Goal: Communication & Community: Answer question/provide support

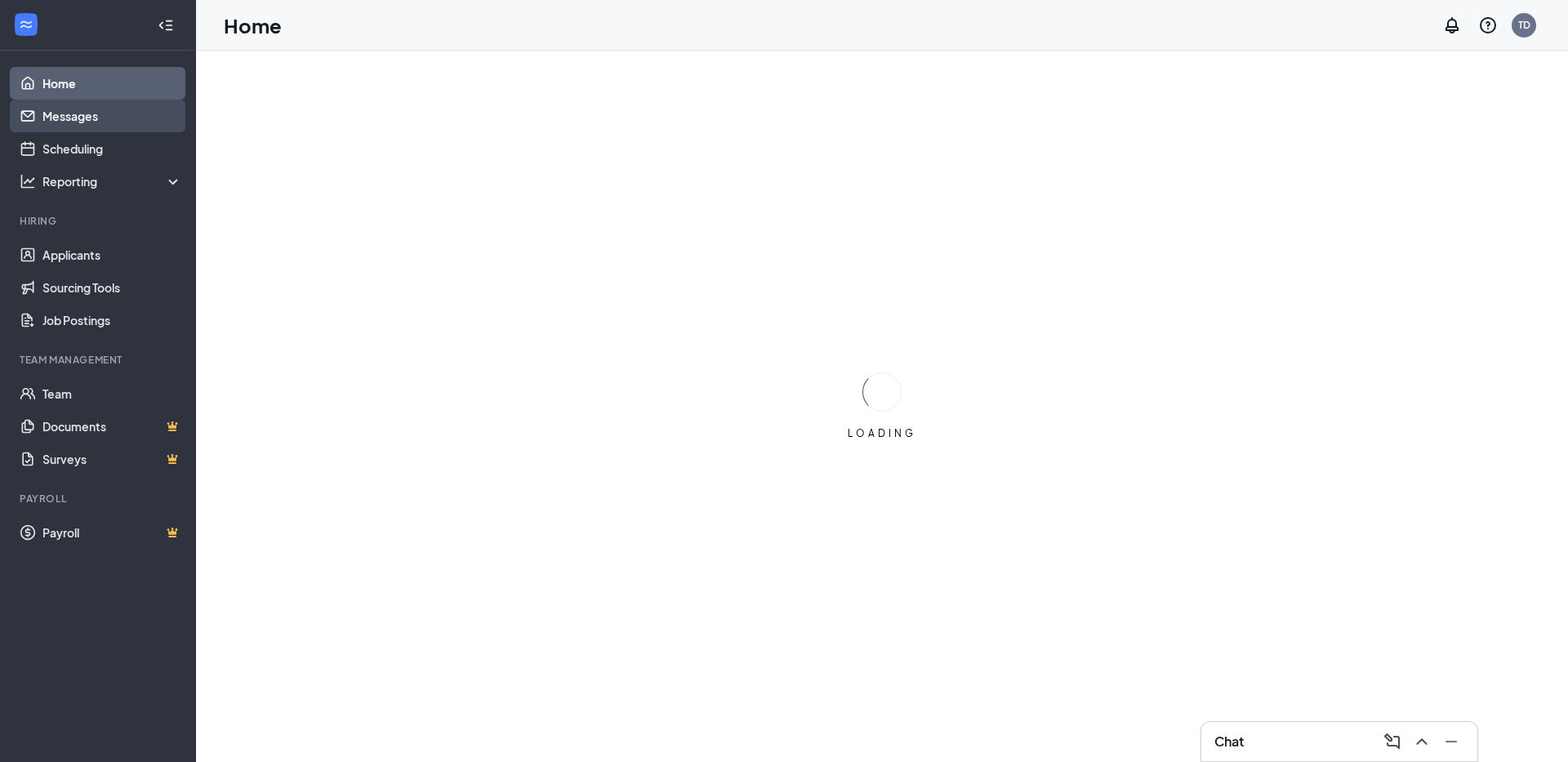
click at [119, 118] on link "Messages" at bounding box center [112, 115] width 140 height 32
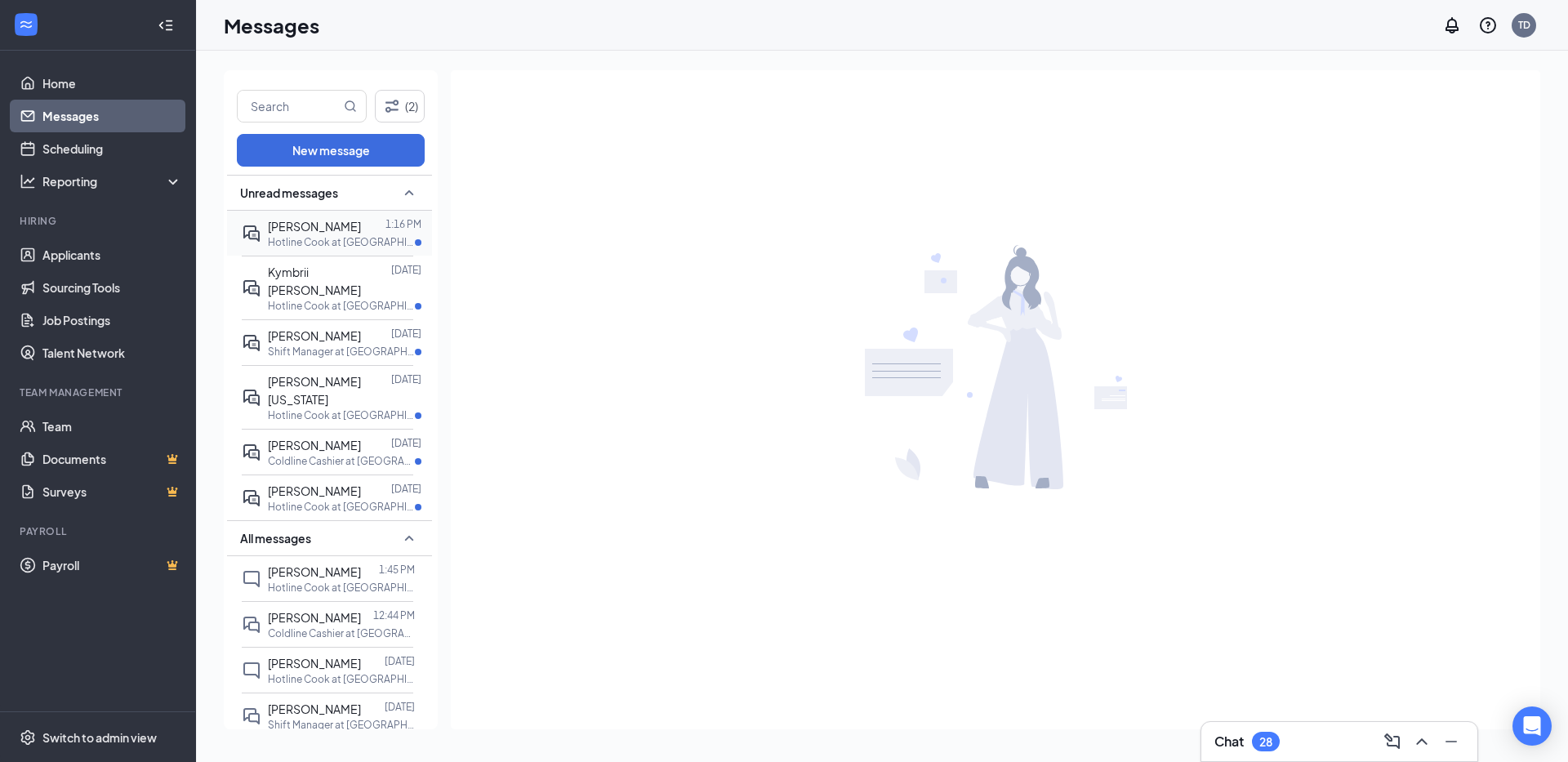
click at [324, 220] on span "[PERSON_NAME]" at bounding box center [315, 227] width 93 height 15
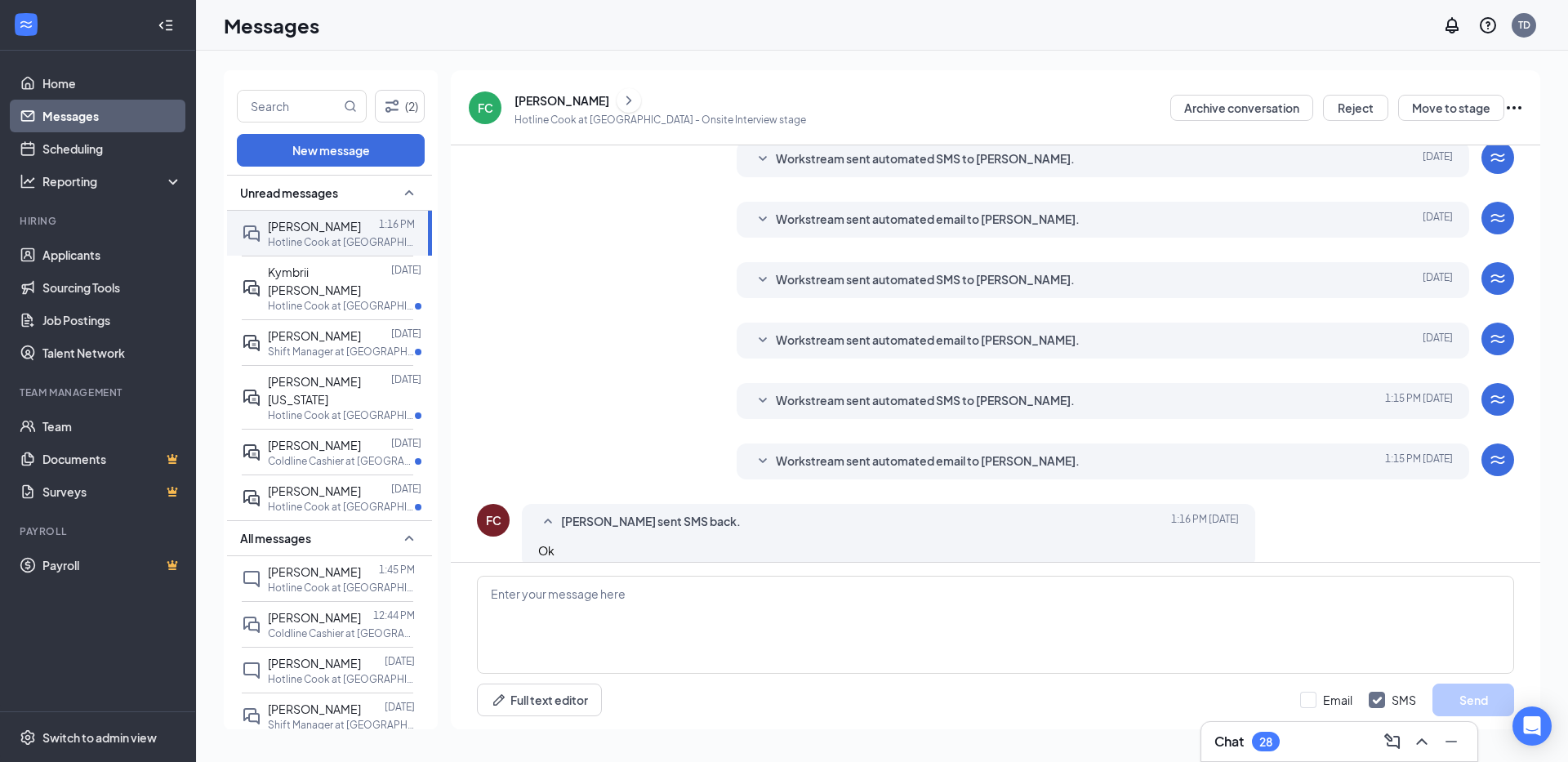
scroll to position [255, 0]
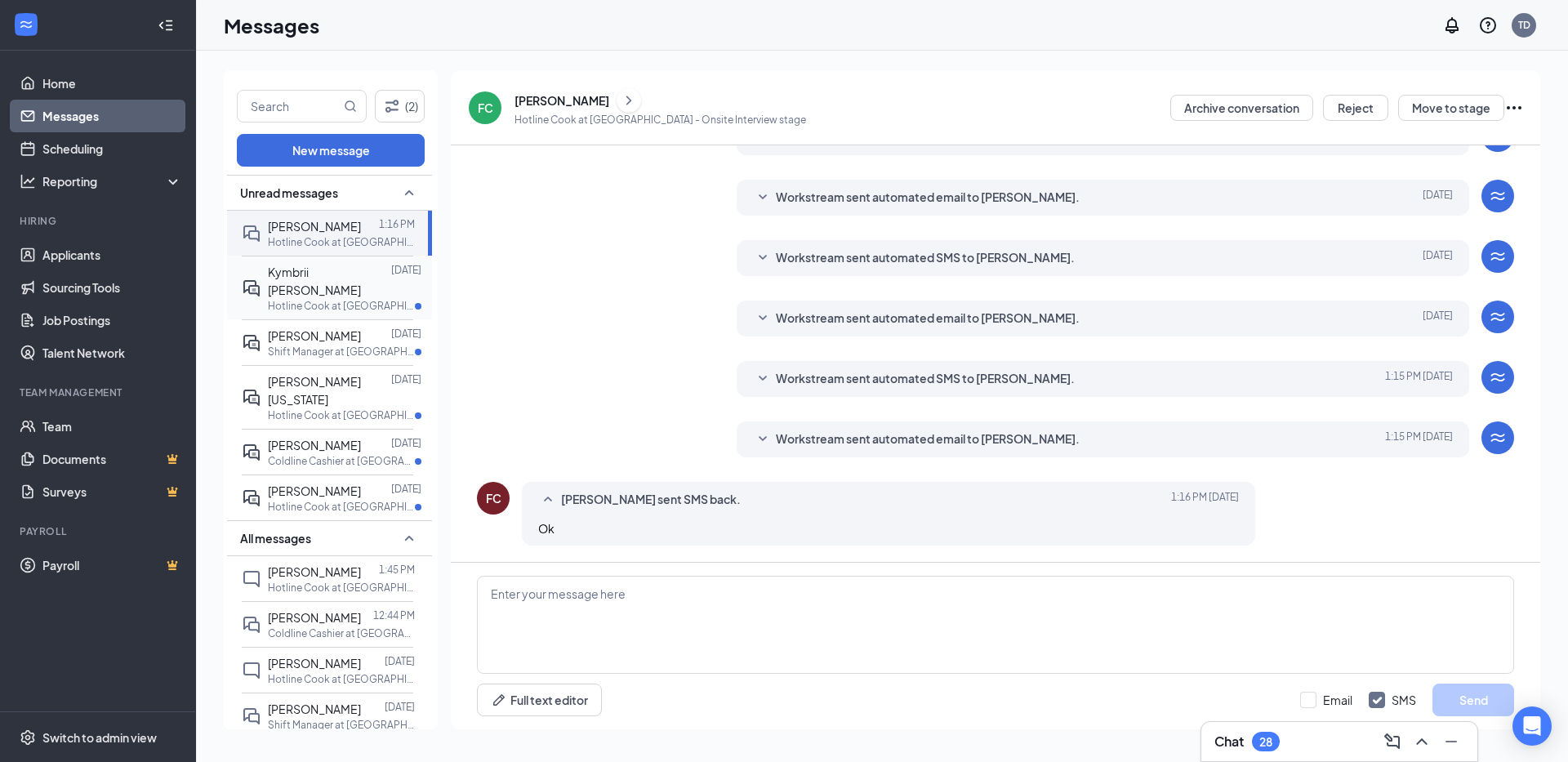
click at [285, 272] on span "Kymbrii [PERSON_NAME]" at bounding box center [315, 281] width 93 height 32
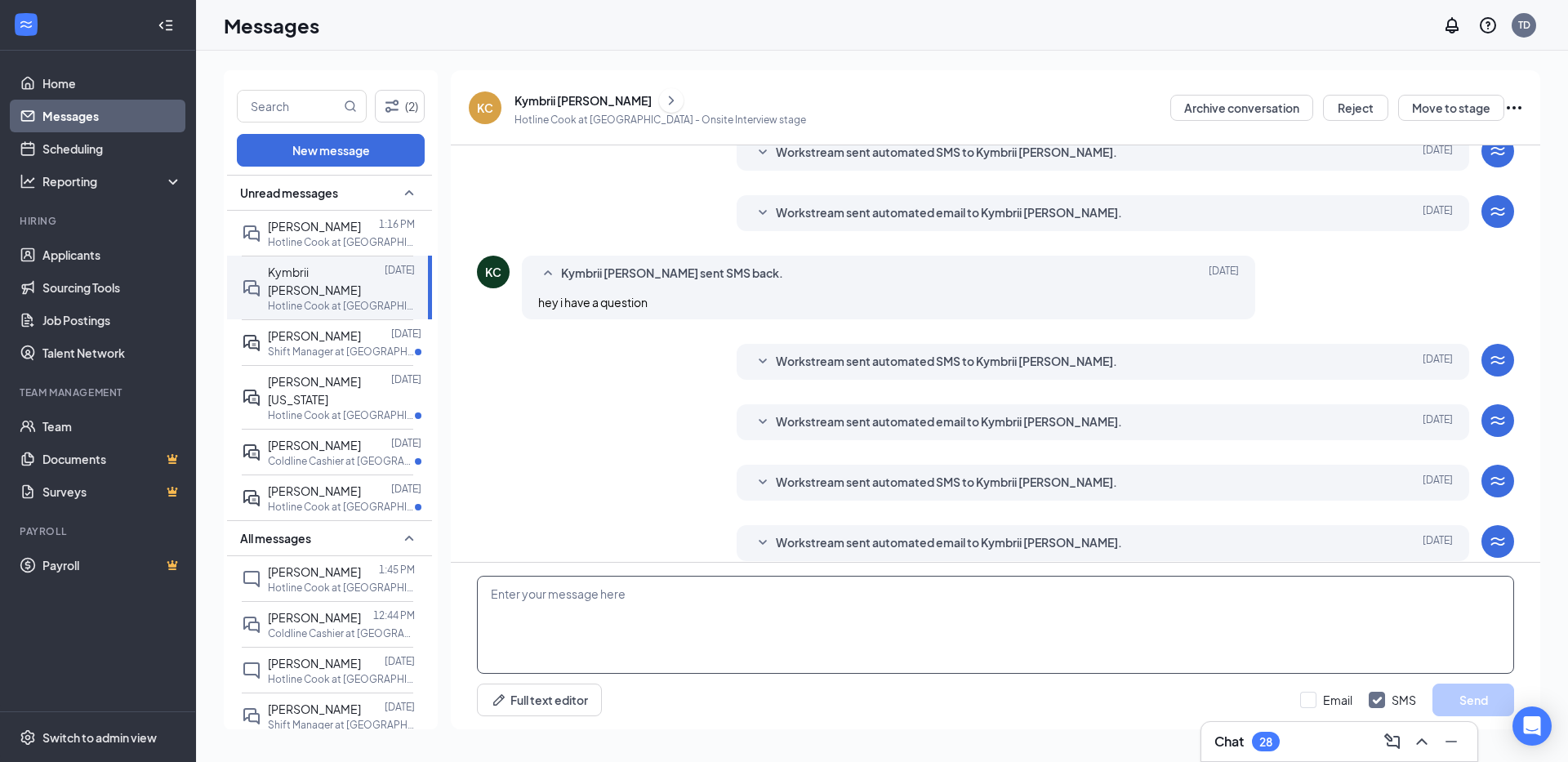
scroll to position [91, 0]
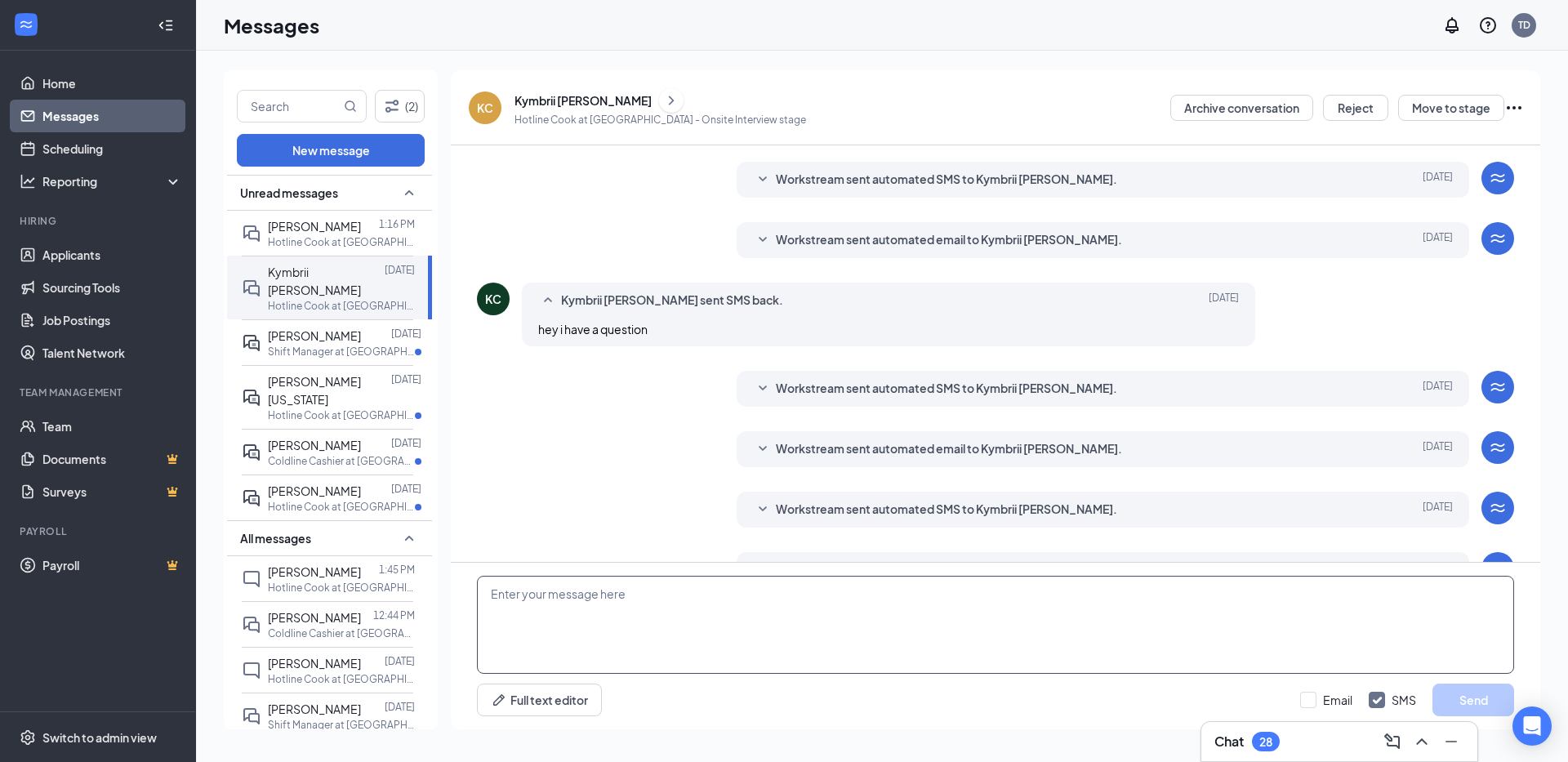
click at [639, 607] on textarea at bounding box center [995, 624] width 1037 height 98
type textarea "hey whats the question this is [PERSON_NAME] the GM of [GEOGRAPHIC_DATA]"
